Goal: Find specific page/section: Find specific page/section

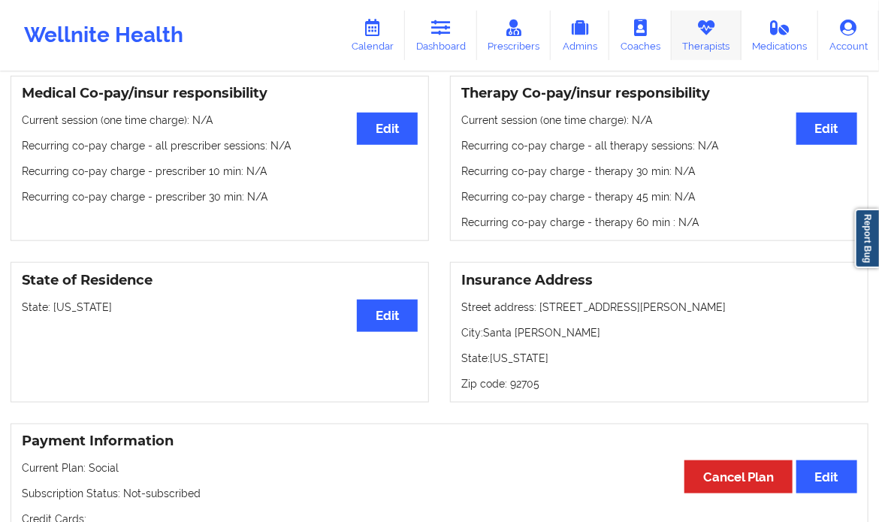
click at [709, 31] on icon at bounding box center [706, 28] width 20 height 17
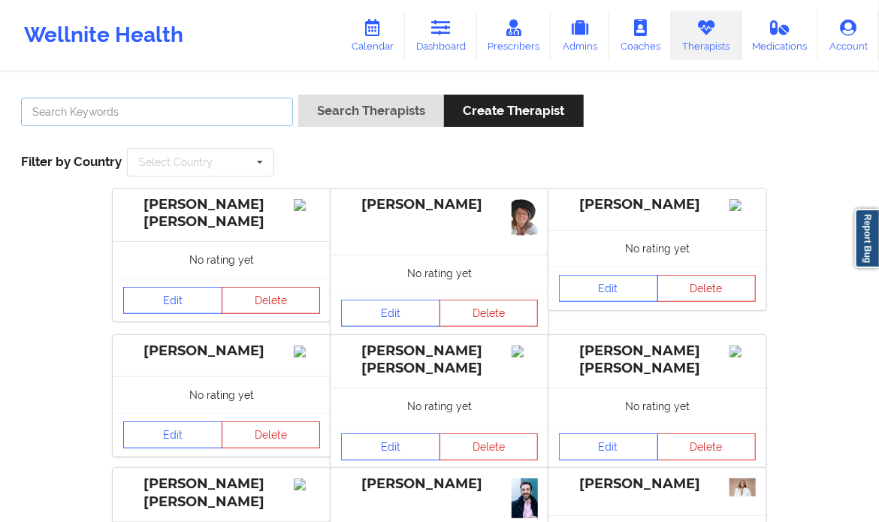
click at [129, 114] on input "text" at bounding box center [157, 112] width 272 height 29
paste input "[PERSON_NAME]"
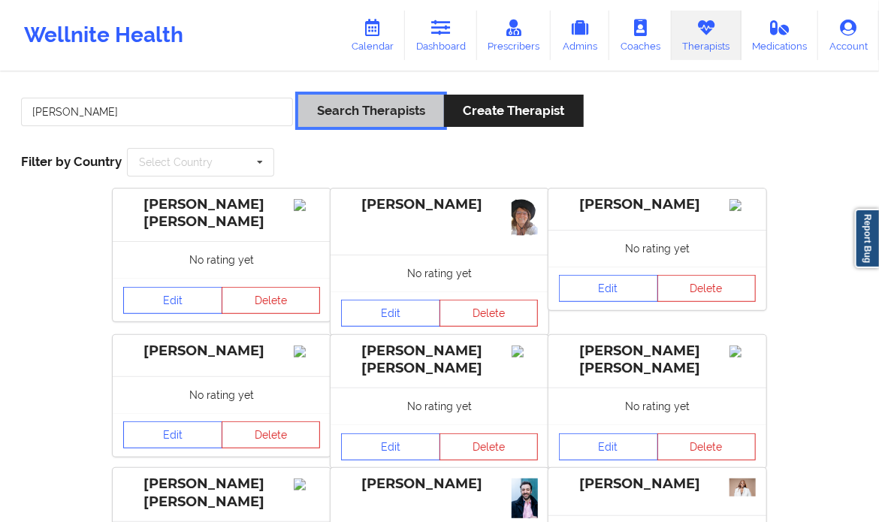
click at [375, 113] on button "Search Therapists" at bounding box center [371, 111] width 146 height 32
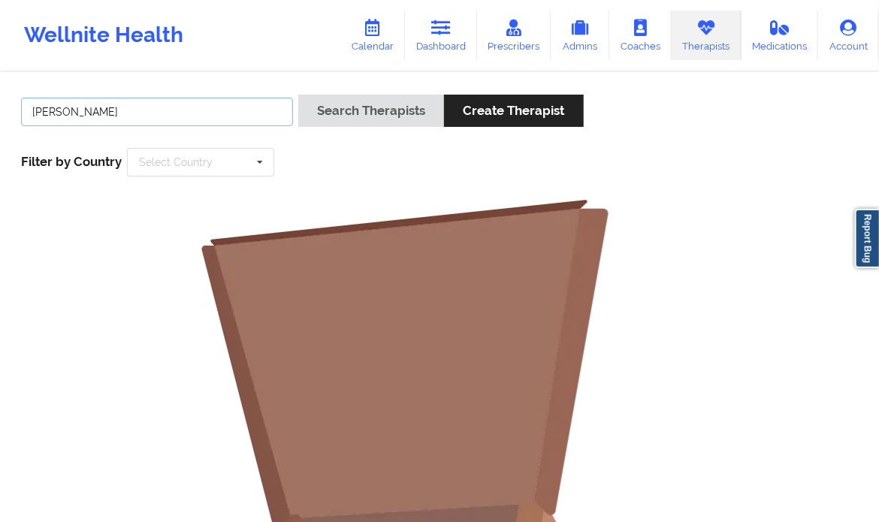
click at [77, 109] on input "[PERSON_NAME]" at bounding box center [157, 112] width 272 height 29
click at [118, 116] on input "[PERSON_NAME]" at bounding box center [157, 112] width 272 height 29
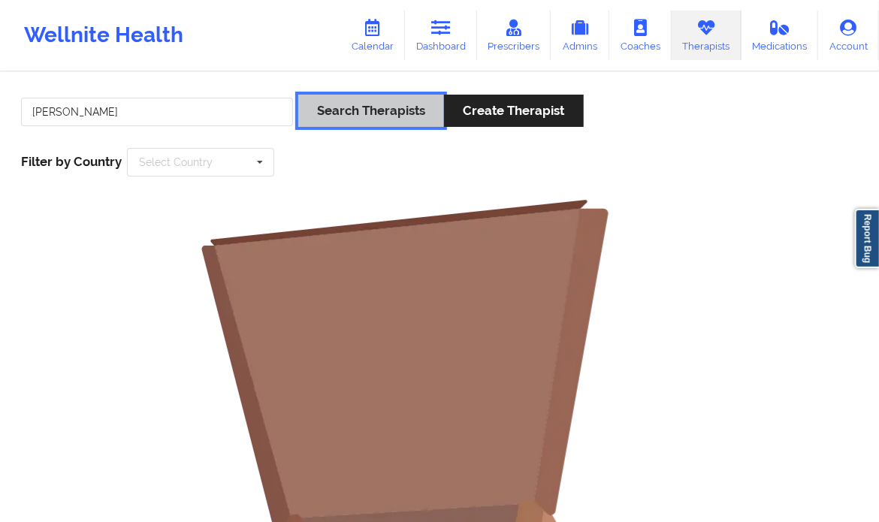
click at [349, 95] on button "Search Therapists" at bounding box center [371, 111] width 146 height 32
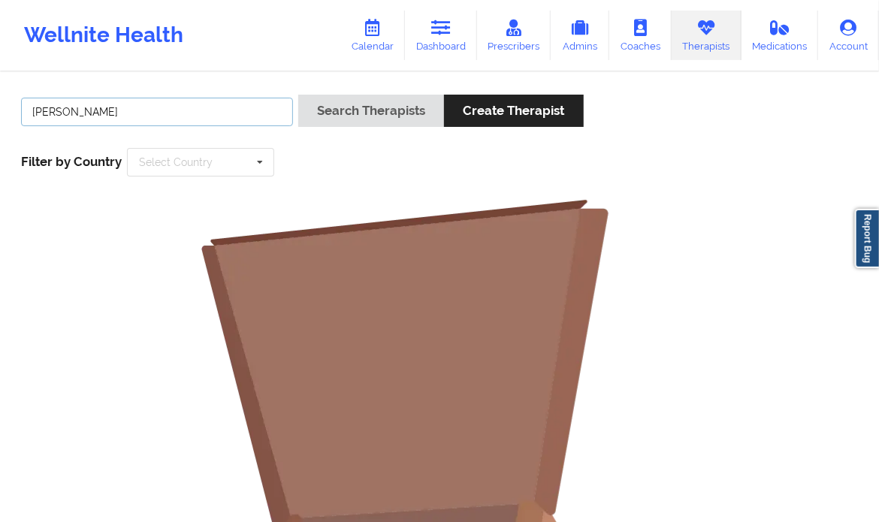
click at [104, 98] on input "[PERSON_NAME]" at bounding box center [157, 112] width 272 height 29
paste input "[PERSON_NAME]"
type input "[PERSON_NAME]"
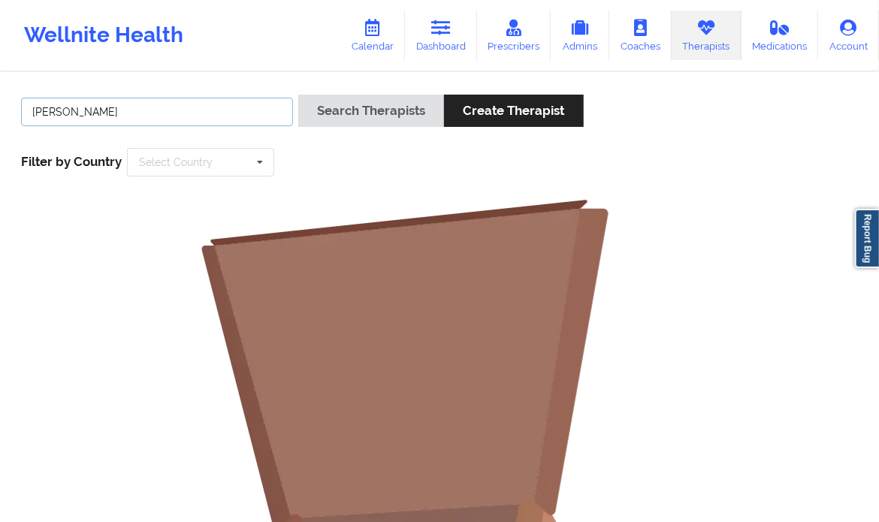
click at [182, 120] on input "[PERSON_NAME]" at bounding box center [157, 112] width 272 height 29
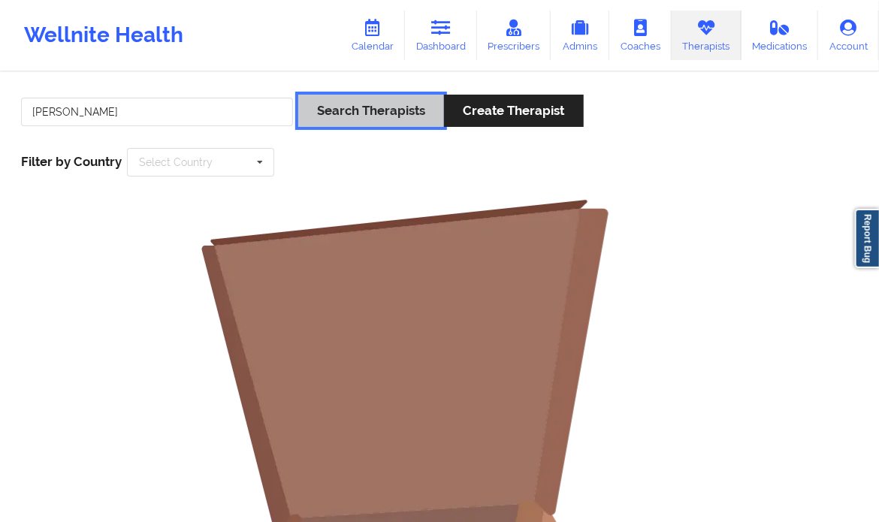
click at [390, 107] on button "Search Therapists" at bounding box center [371, 111] width 146 height 32
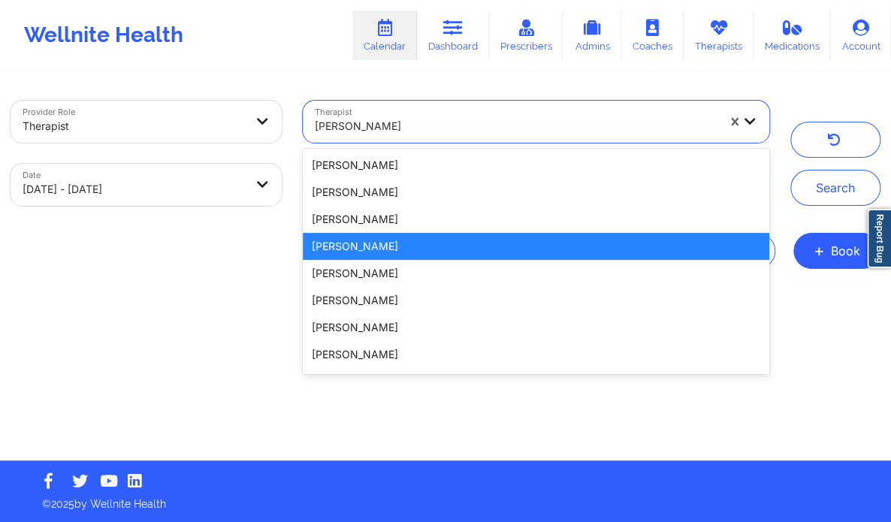
click at [411, 117] on div at bounding box center [516, 126] width 402 height 18
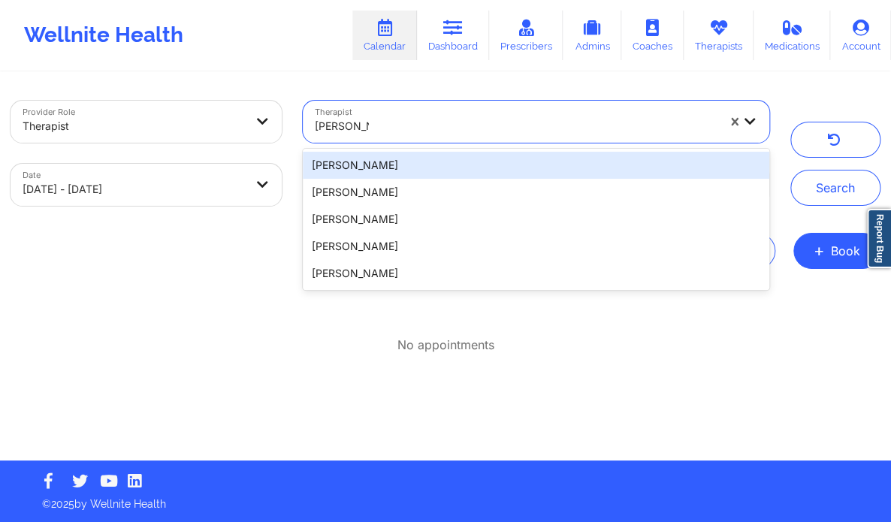
type input "rosa maria"
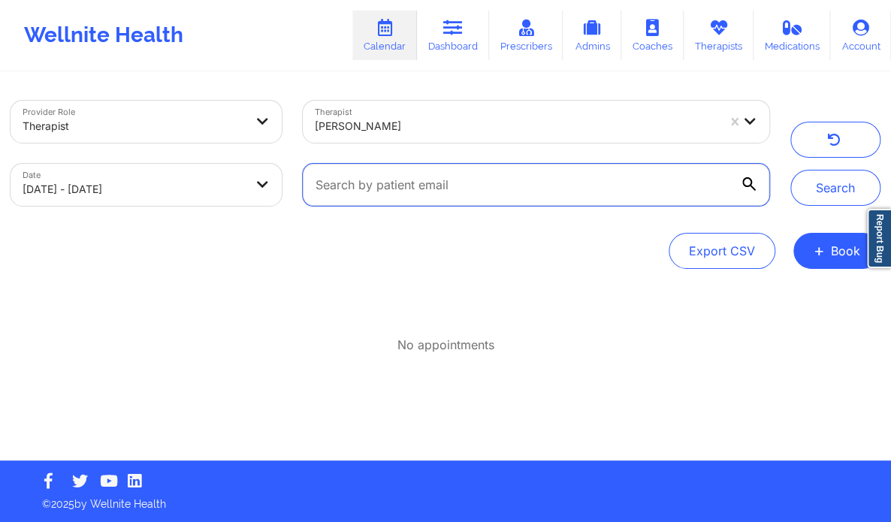
click at [399, 190] on input "text" at bounding box center [536, 185] width 466 height 42
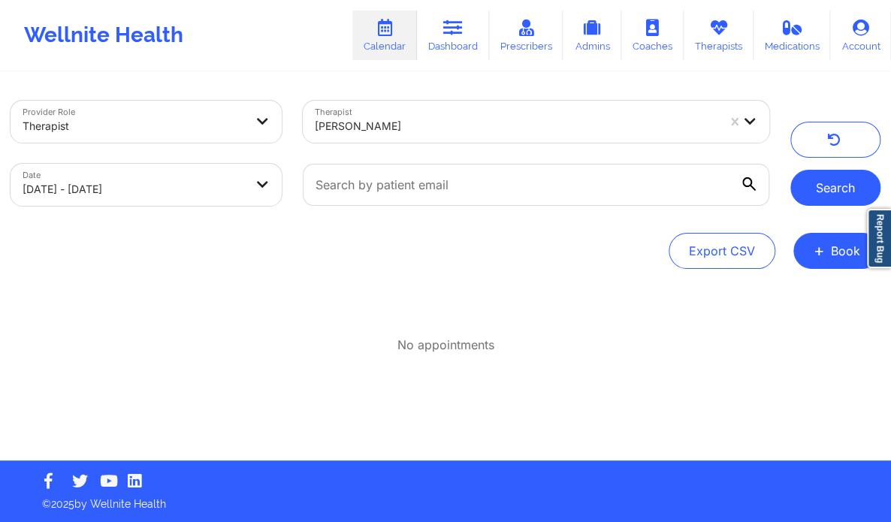
click at [813, 192] on button "Search" at bounding box center [835, 188] width 90 height 36
click at [814, 194] on button "Search" at bounding box center [835, 188] width 90 height 36
